Goal: Task Accomplishment & Management: Manage account settings

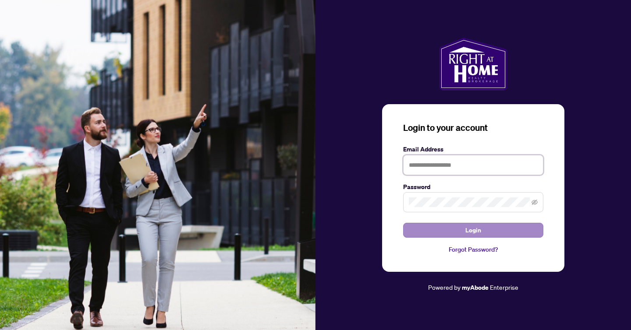
type input "**********"
click at [445, 236] on button "Login" at bounding box center [473, 230] width 140 height 15
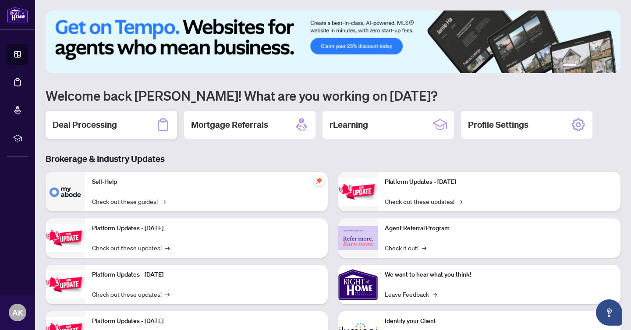
click at [79, 124] on h2 "Deal Processing" at bounding box center [85, 125] width 64 height 12
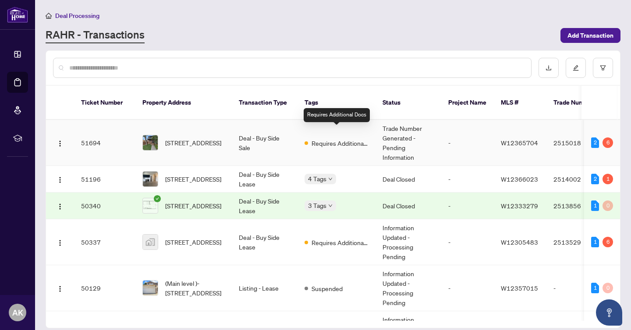
click at [334, 139] on span "Requires Additional Docs" at bounding box center [340, 144] width 57 height 10
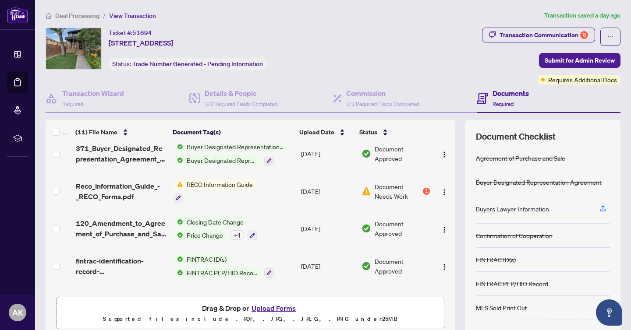
scroll to position [259, 0]
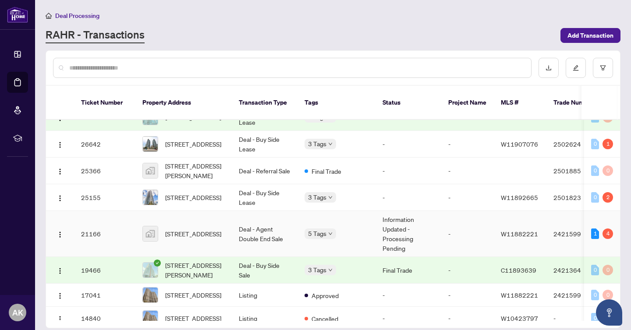
scroll to position [551, 0]
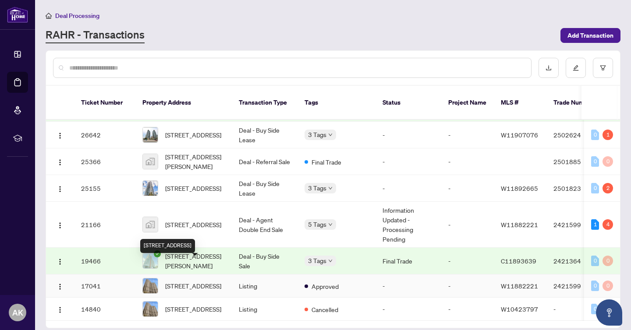
click at [198, 281] on span "2116-3880 Duke Of York Blvd Mississauga Ontario L5B 4M7 Canada, Mississauga, On…" at bounding box center [193, 286] width 56 height 10
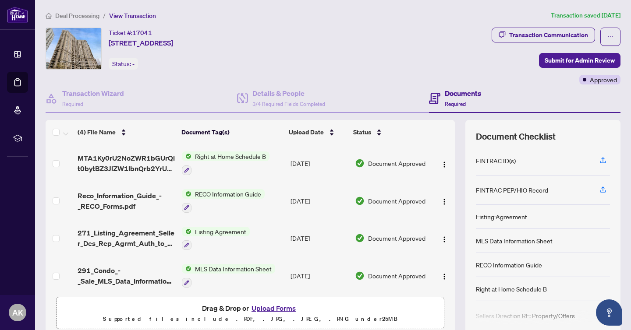
click at [376, 164] on span "Document Approved" at bounding box center [396, 164] width 57 height 10
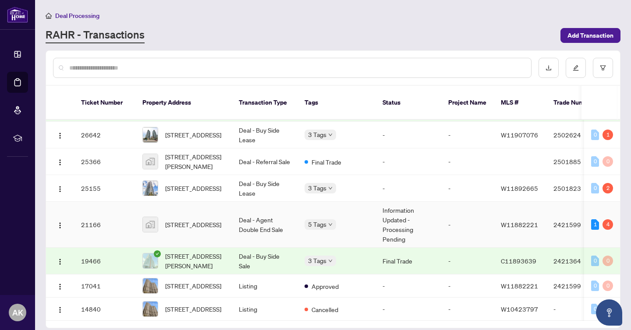
scroll to position [543, 0]
click at [247, 214] on td "Deal - Agent Double End Sale" at bounding box center [265, 225] width 66 height 46
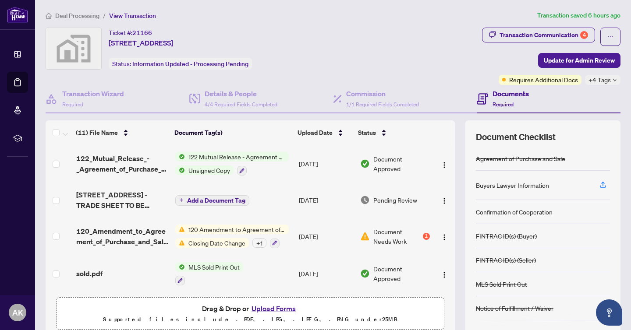
click at [376, 164] on span "Document Approved" at bounding box center [401, 163] width 57 height 19
click at [240, 157] on span "122 Mutual Release - Agreement of Purchase and Sale" at bounding box center [237, 157] width 104 height 10
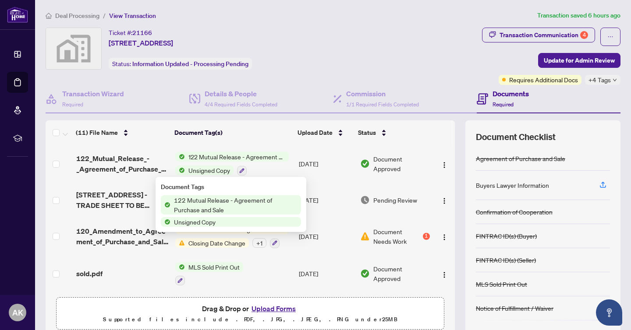
click at [240, 157] on span "122 Mutual Release - Agreement of Purchase and Sale" at bounding box center [237, 157] width 104 height 10
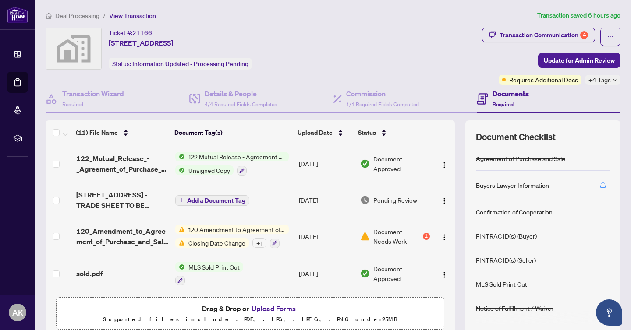
click at [191, 157] on span "122 Mutual Release - Agreement of Purchase and Sale" at bounding box center [237, 157] width 104 height 10
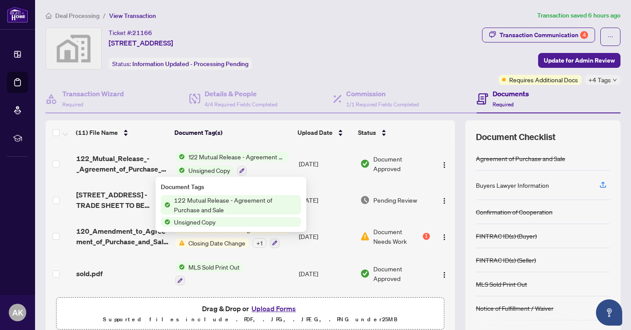
click at [188, 204] on span "122 Mutual Release - Agreement of Purchase and Sale" at bounding box center [235, 204] width 131 height 19
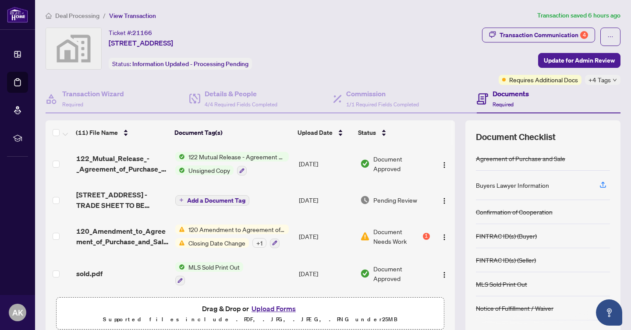
click at [222, 159] on span "122 Mutual Release - Agreement of Purchase and Sale" at bounding box center [237, 157] width 104 height 10
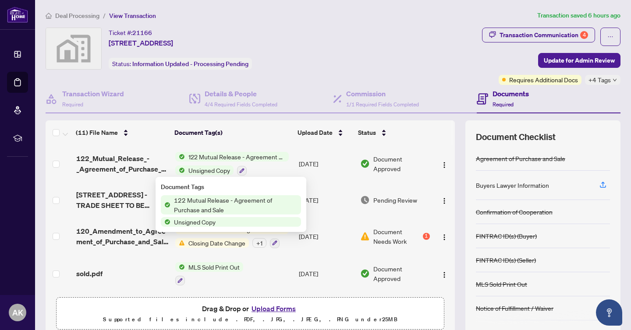
click at [235, 157] on span "122 Mutual Release - Agreement of Purchase and Sale" at bounding box center [237, 157] width 104 height 10
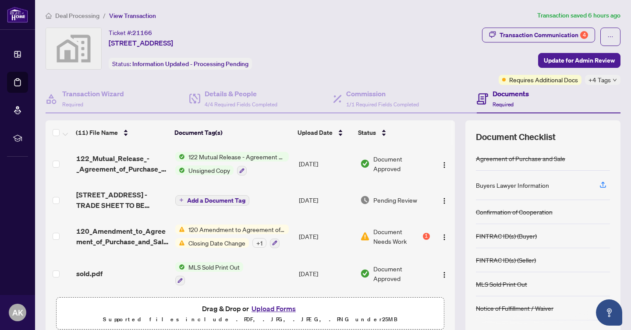
click at [387, 163] on span "Document Approved" at bounding box center [401, 163] width 57 height 19
click at [550, 38] on div "Transaction Communication 4" at bounding box center [544, 35] width 89 height 14
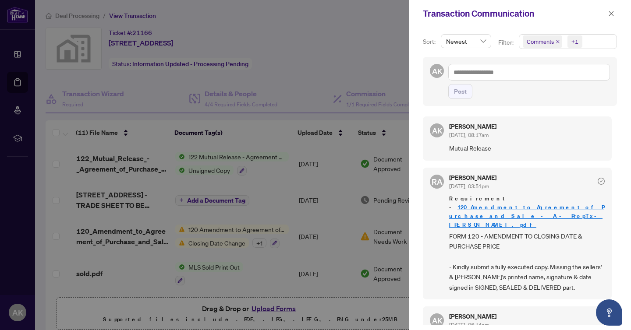
click at [303, 18] on div at bounding box center [315, 165] width 631 height 330
click at [384, 79] on div at bounding box center [315, 165] width 631 height 330
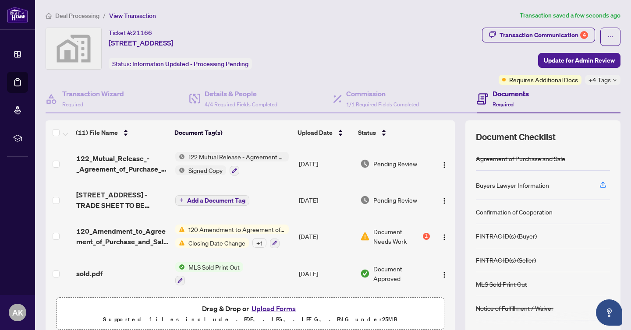
click at [207, 171] on span "Signed Copy" at bounding box center [205, 171] width 41 height 10
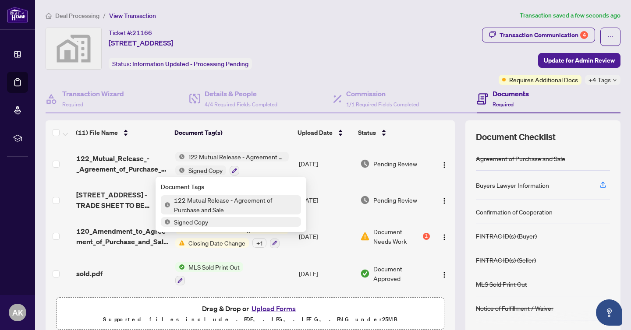
click at [182, 227] on span "Signed Copy" at bounding box center [190, 222] width 41 height 10
